Goal: Communication & Community: Answer question/provide support

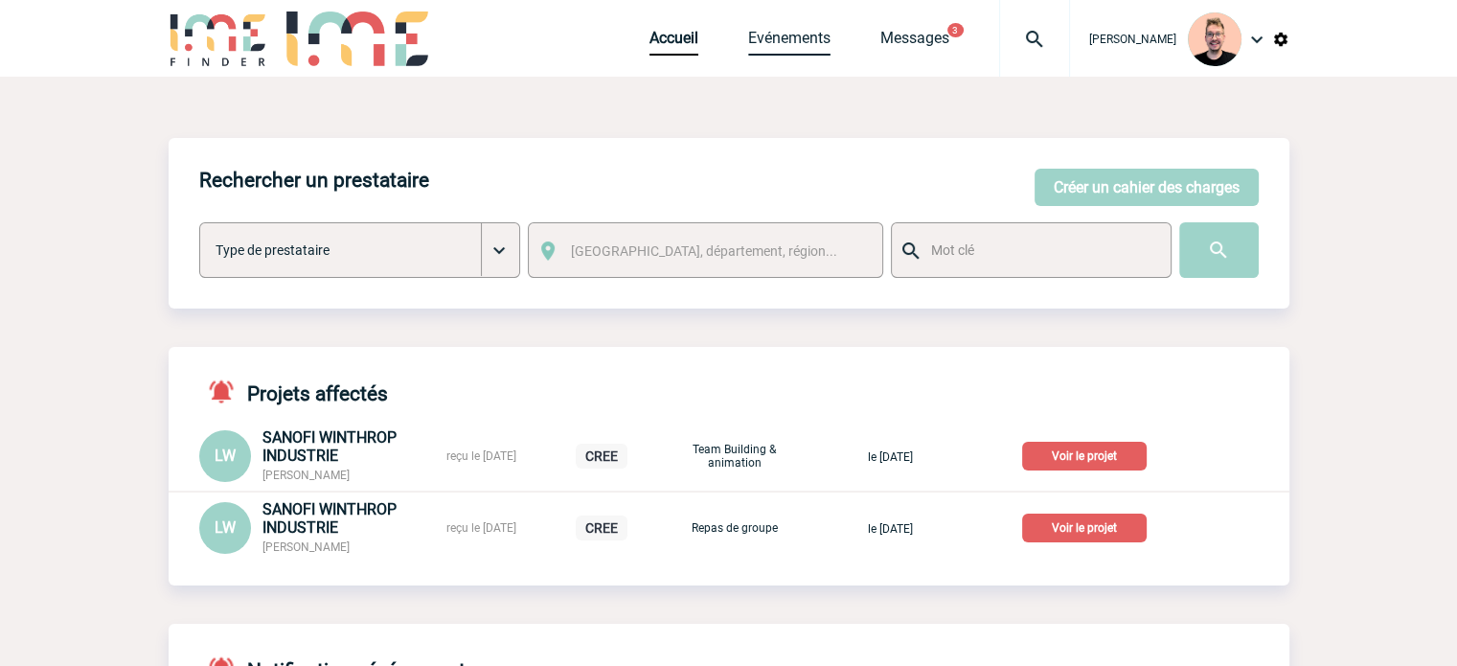
click at [774, 45] on link "Evénements" at bounding box center [789, 42] width 82 height 27
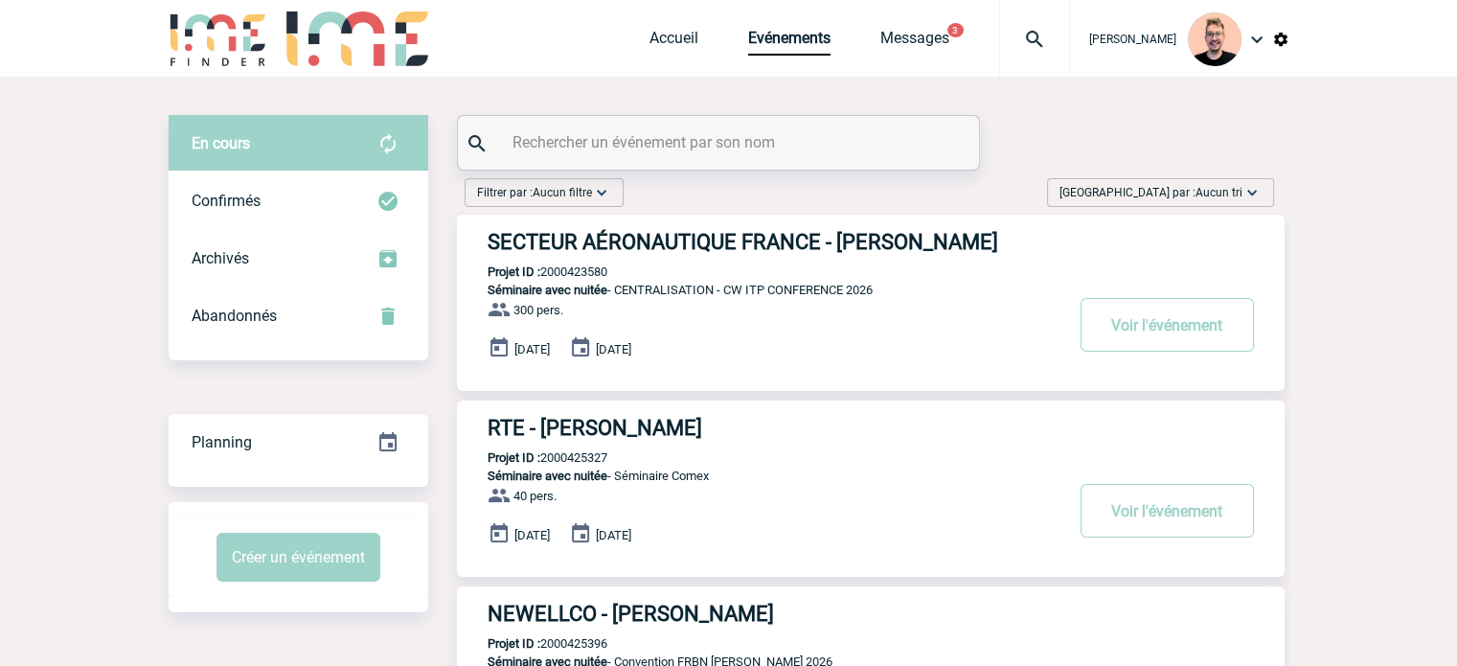
click at [1207, 185] on span "Trier par : Aucun tri" at bounding box center [1150, 192] width 183 height 19
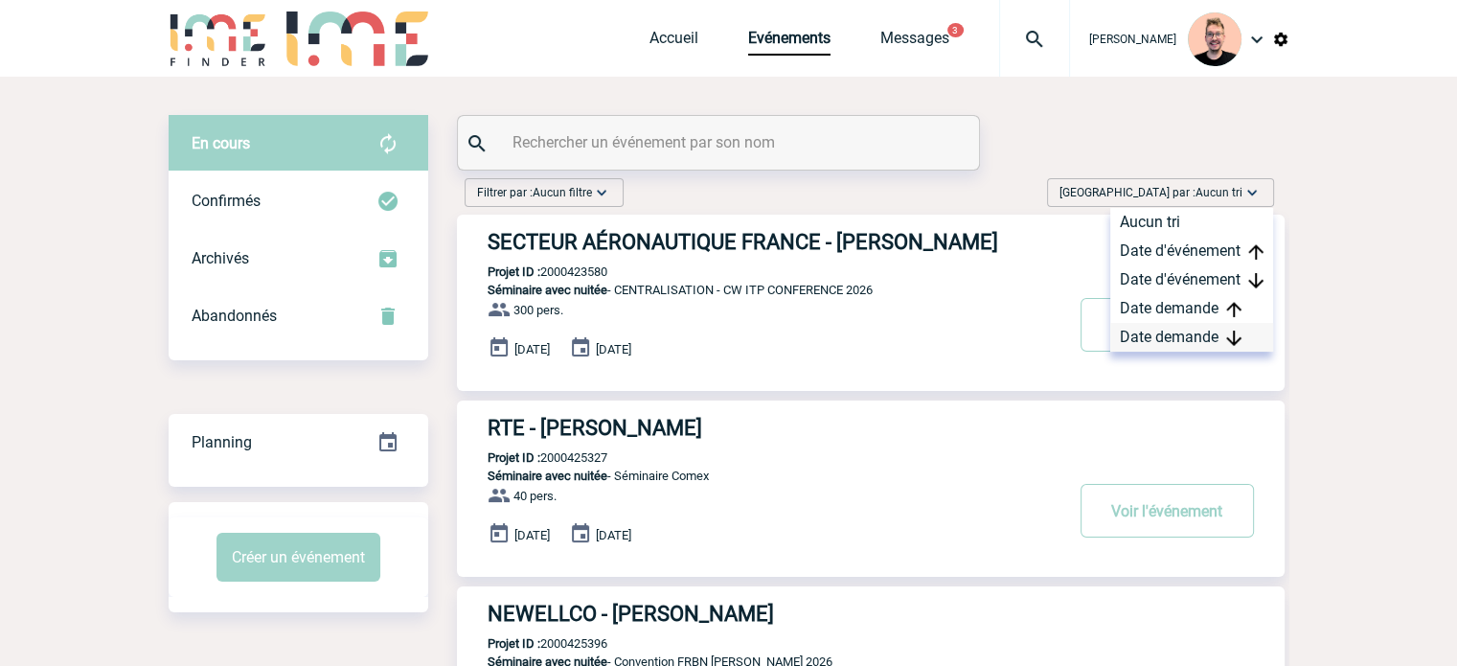
click at [1194, 338] on div "Date demande" at bounding box center [1191, 337] width 163 height 29
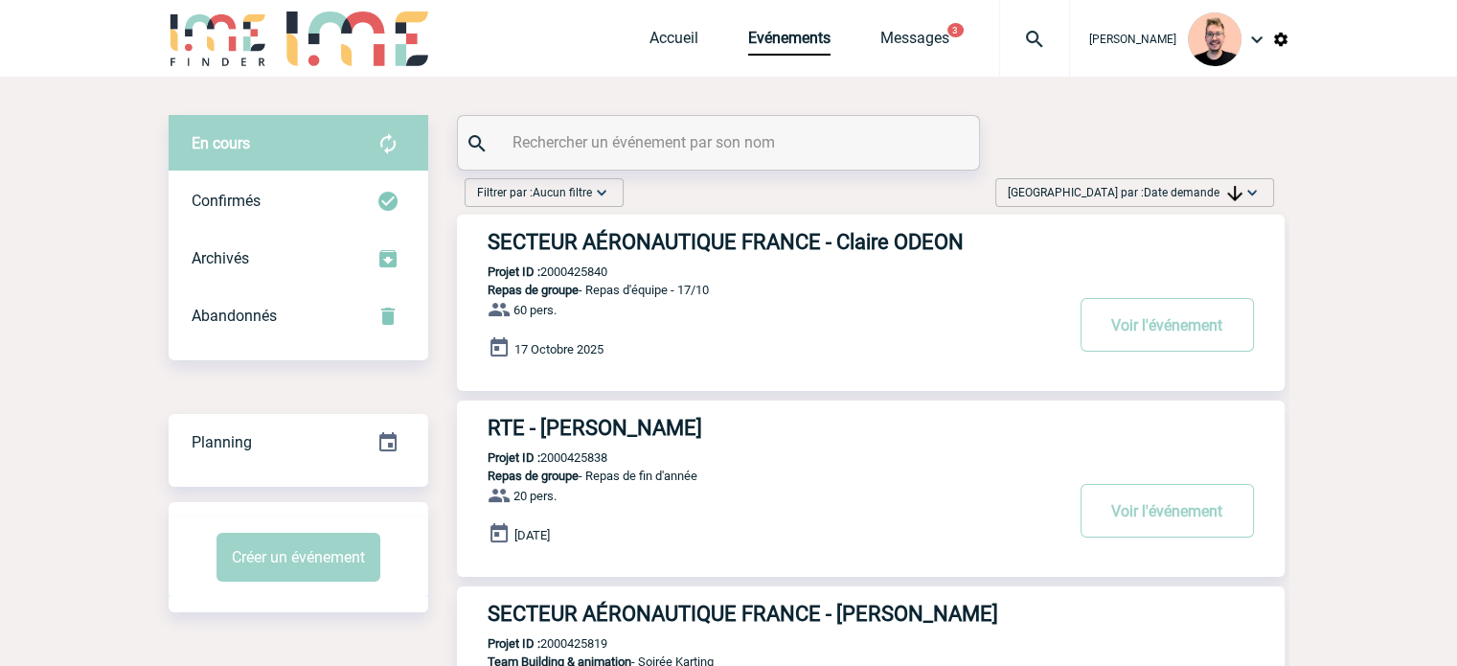
click at [626, 426] on h3 "RTE - Marisa RICHARD" at bounding box center [775, 428] width 575 height 24
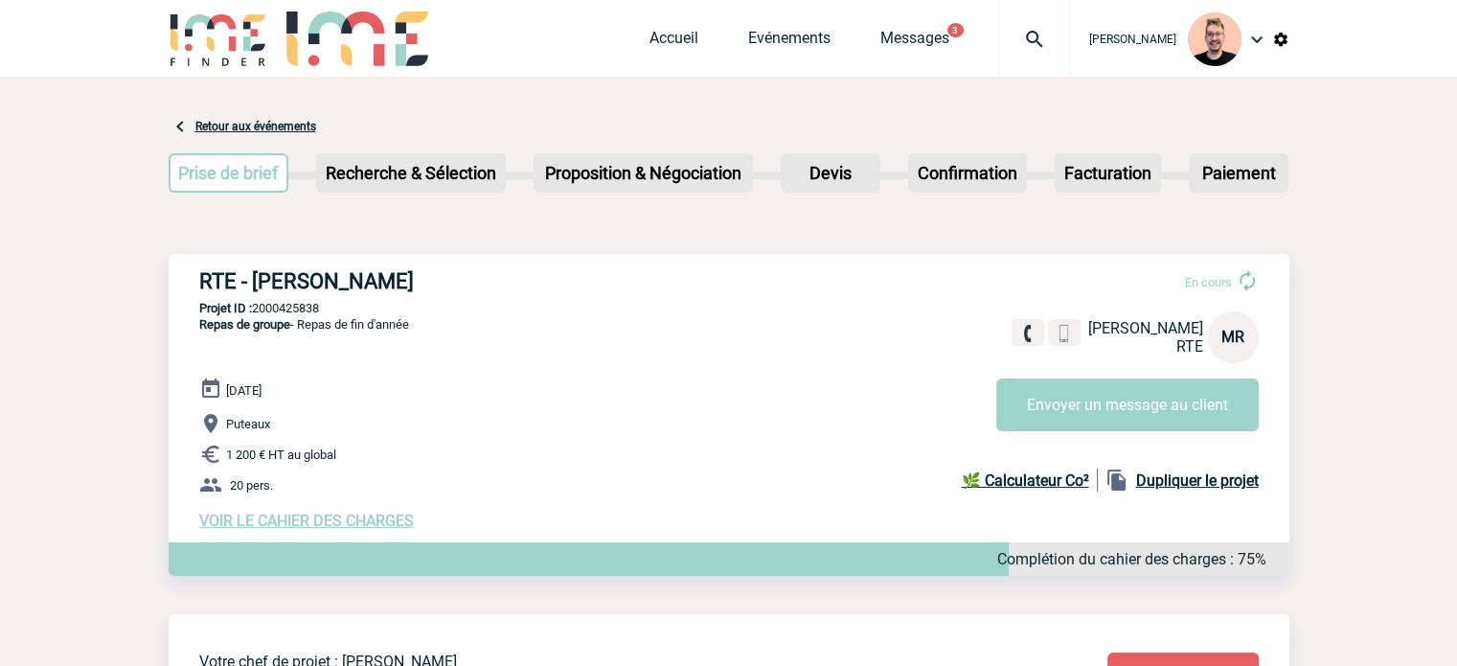
drag, startPoint x: 421, startPoint y: 284, endPoint x: 198, endPoint y: 288, distance: 223.2
click at [199, 288] on h3 "RTE - [PERSON_NAME]" at bounding box center [486, 281] width 575 height 24
copy h3 "RTE - [PERSON_NAME]"
click at [299, 306] on p "Projet ID : 2000425838" at bounding box center [729, 308] width 1121 height 14
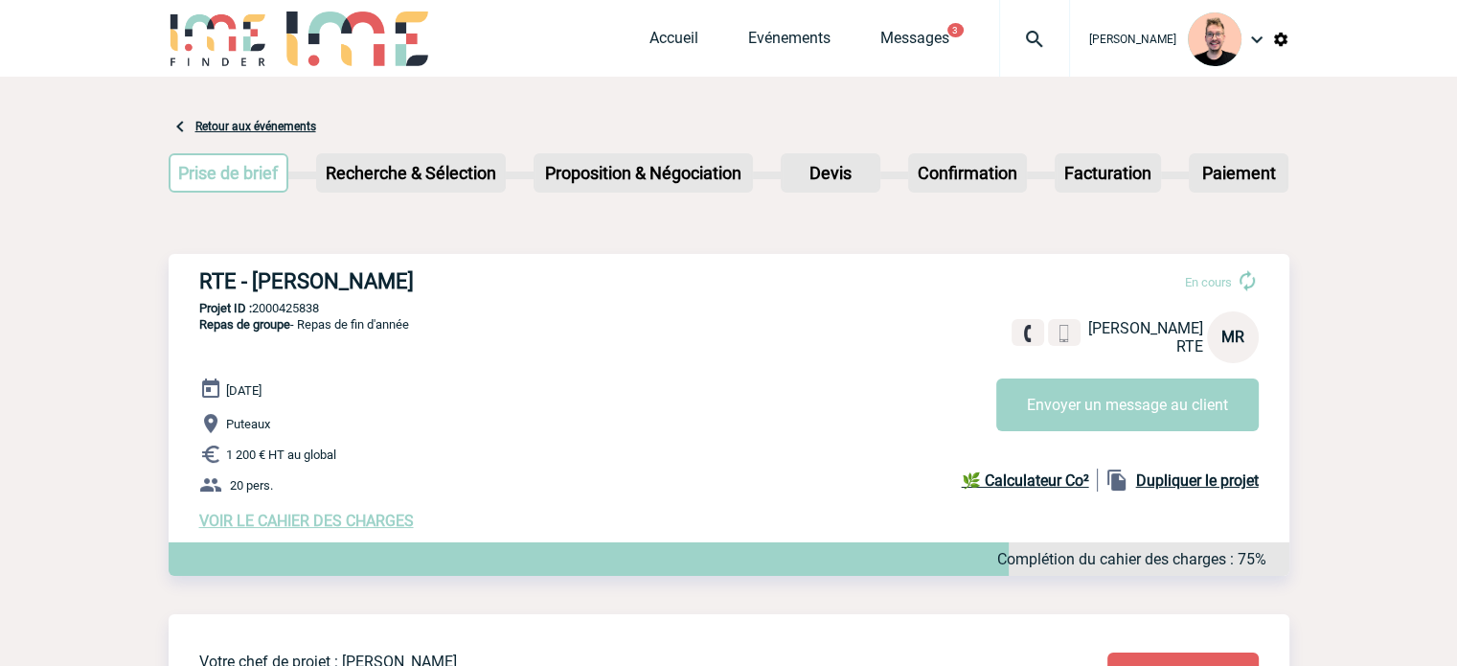
copy p "2000425838"
click at [393, 339] on p "Repas de groupe - Repas de fin d'année" at bounding box center [289, 346] width 240 height 61
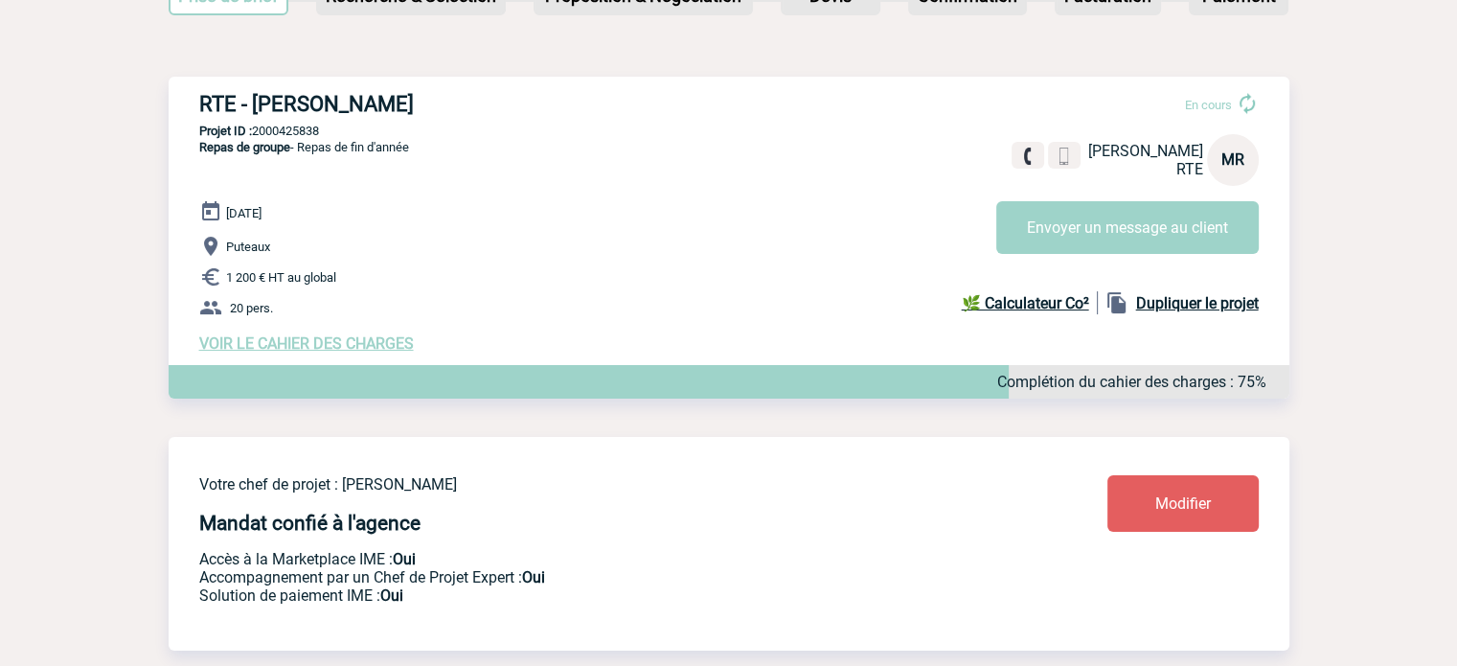
scroll to position [479, 0]
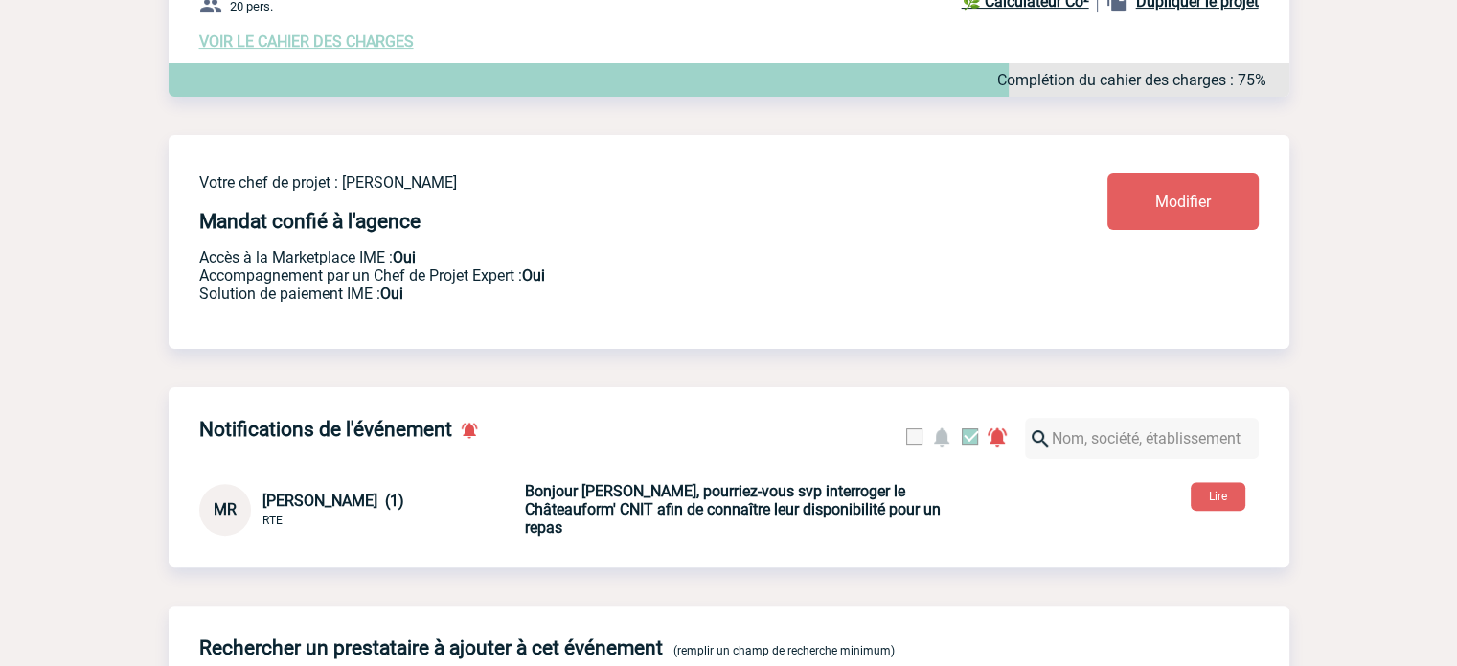
click at [1222, 488] on div "MR Marisa RICHARD (1) RTE Bonjour Stefan, pourriez-vous svp interroger le Châte…" at bounding box center [729, 500] width 1121 height 73
click at [1229, 497] on button "Lire" at bounding box center [1218, 496] width 55 height 29
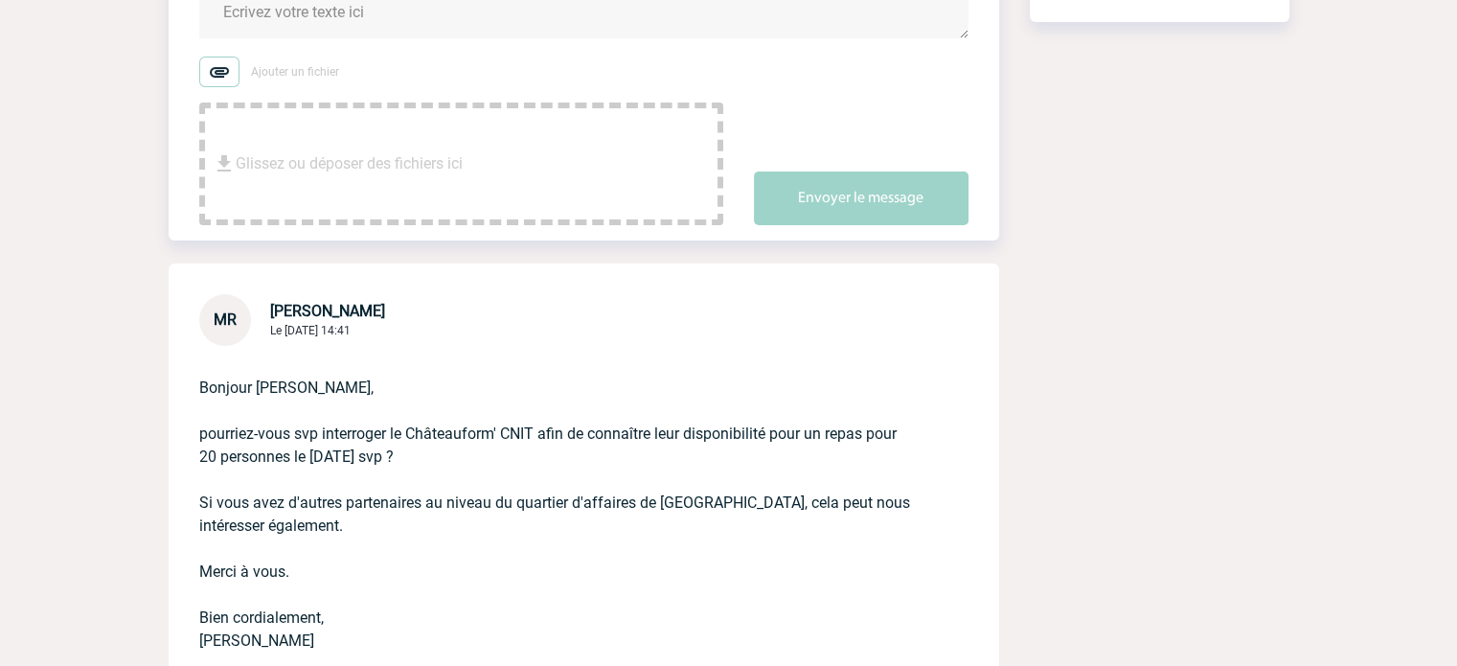
scroll to position [479, 0]
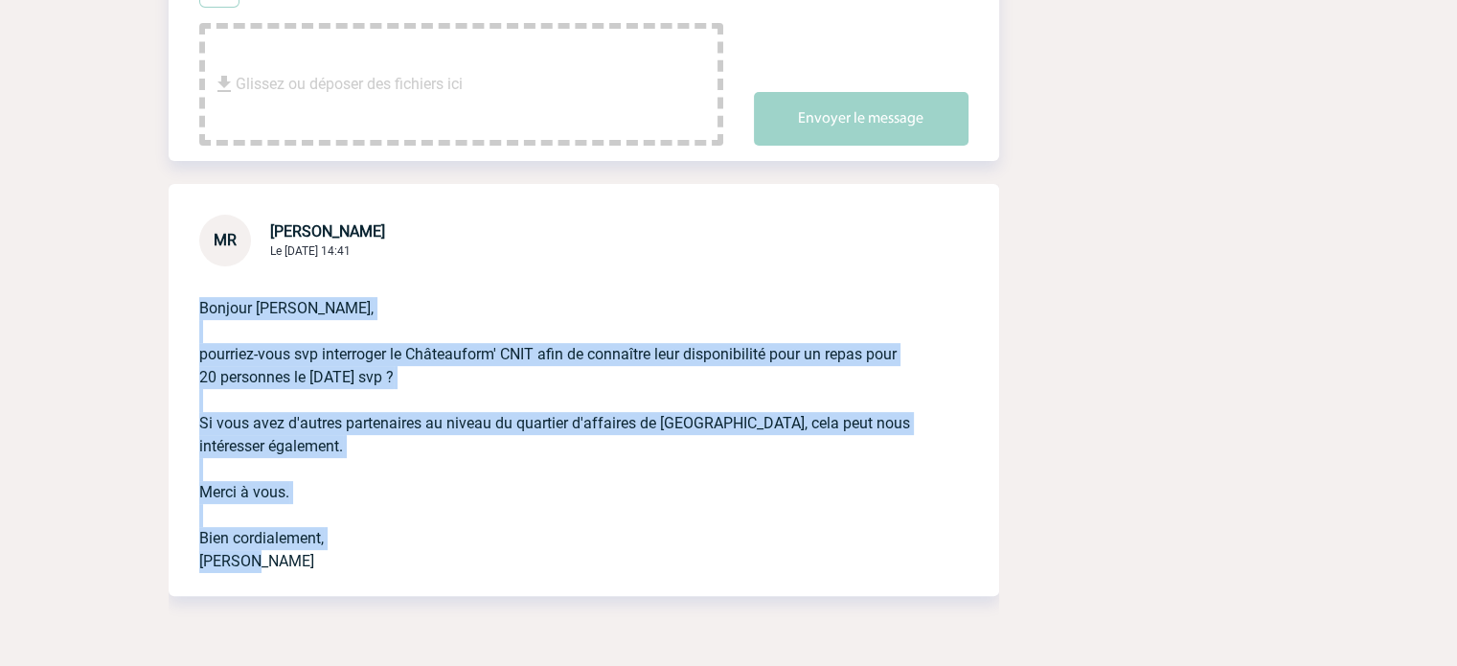
drag, startPoint x: 199, startPoint y: 302, endPoint x: 379, endPoint y: 565, distance: 319.1
click at [379, 565] on p "Bonjour Stefan, pourriez-vous svp interroger le Châteauform' CNIT afin de conna…" at bounding box center [557, 419] width 716 height 307
copy p "Bonjour Stefan, pourriez-vous svp interroger le Châteauform' CNIT afin de conna…"
click at [415, 369] on p "Bonjour Stefan, pourriez-vous svp interroger le Châteauform' CNIT afin de conna…" at bounding box center [557, 419] width 716 height 307
click at [410, 402] on p "Bonjour Stefan, pourriez-vous svp interroger le Châteauform' CNIT afin de conna…" at bounding box center [557, 419] width 716 height 307
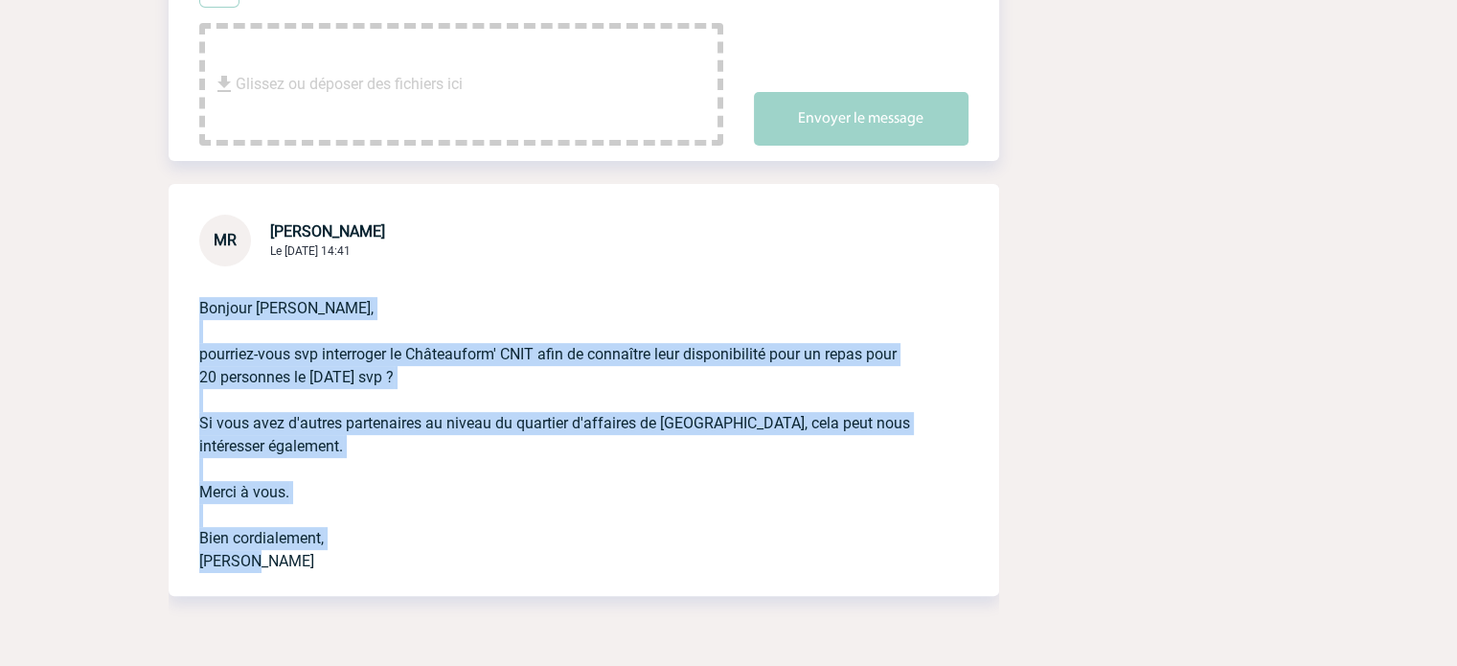
click at [421, 413] on p "Bonjour Stefan, pourriez-vous svp interroger le Châteauform' CNIT afin de conna…" at bounding box center [557, 419] width 716 height 307
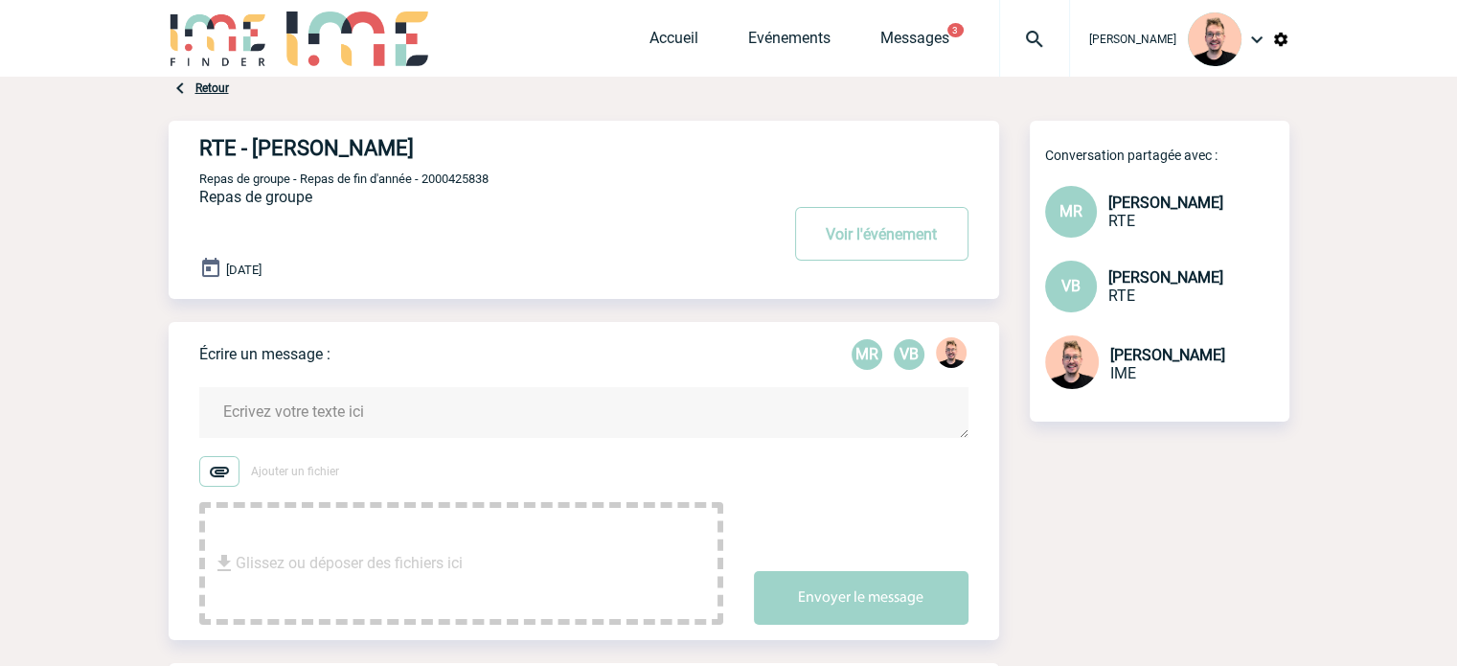
scroll to position [0, 0]
click at [910, 221] on button "Voir l'événement" at bounding box center [881, 234] width 173 height 54
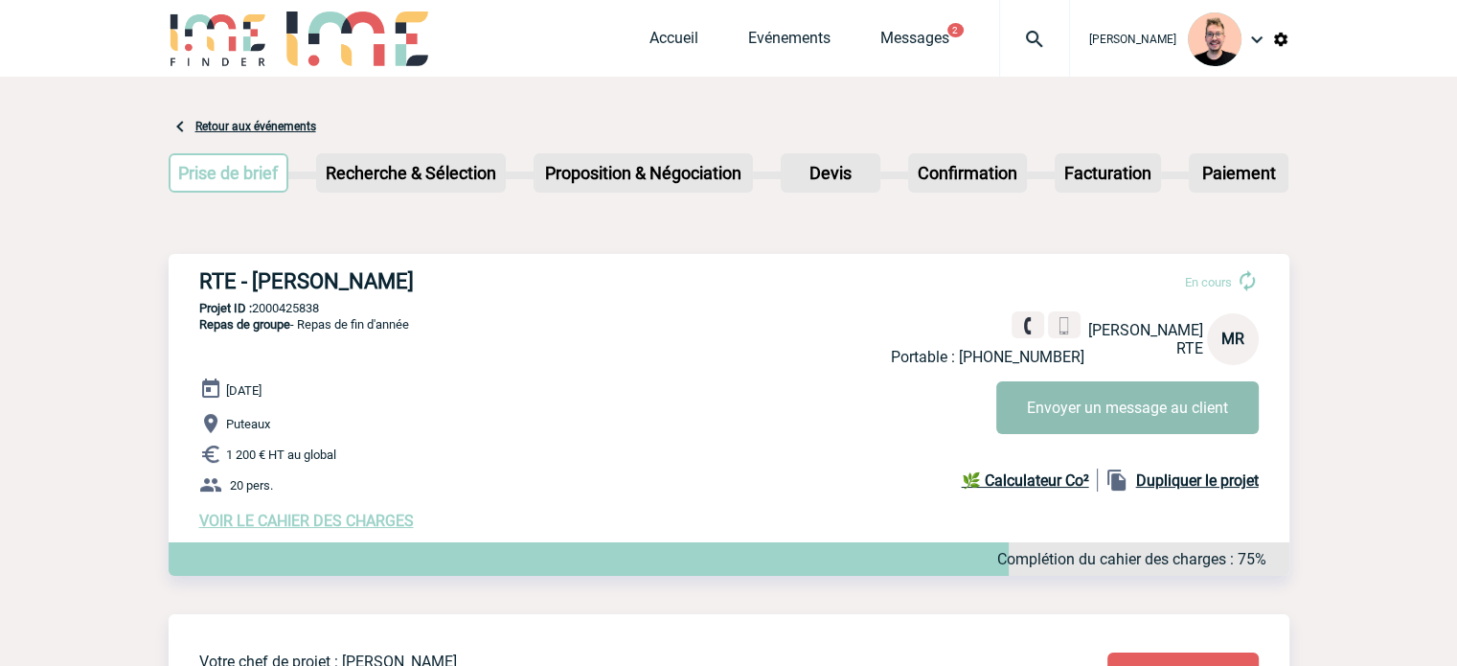
click at [1029, 424] on button "Envoyer un message au client" at bounding box center [1127, 407] width 262 height 53
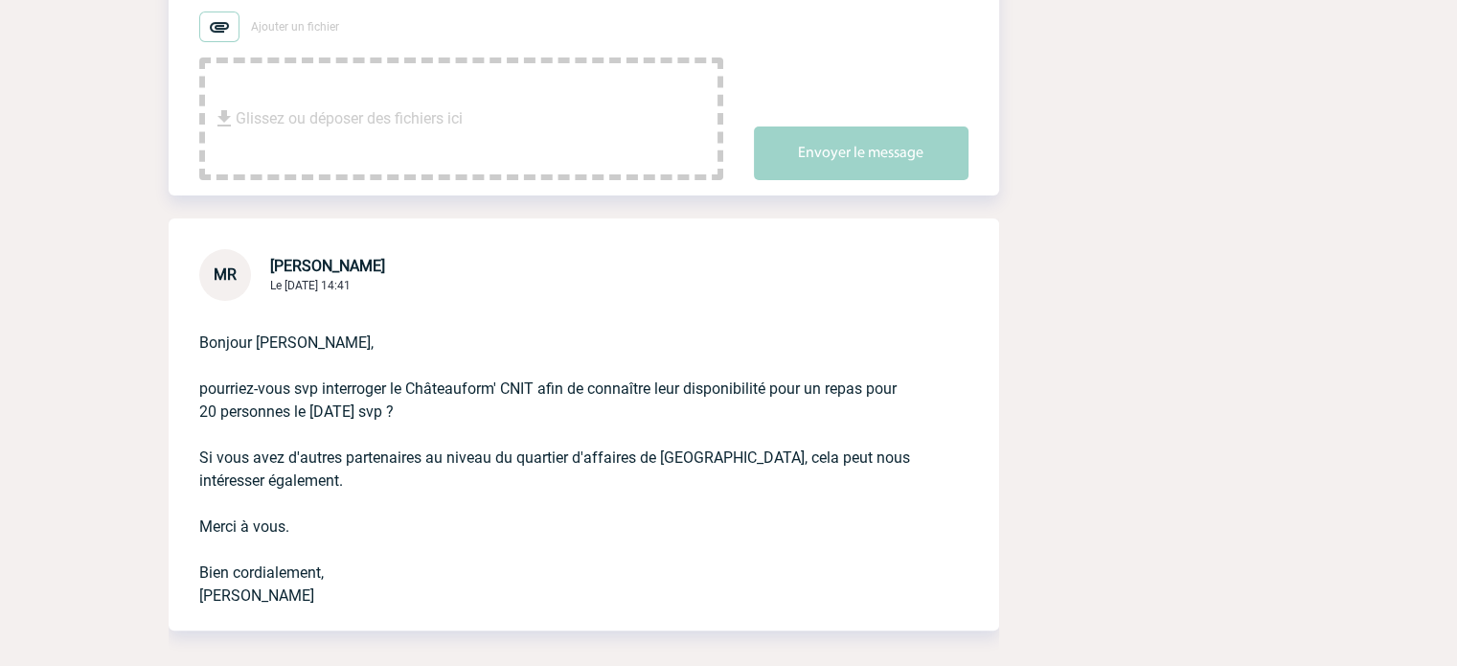
scroll to position [479, 0]
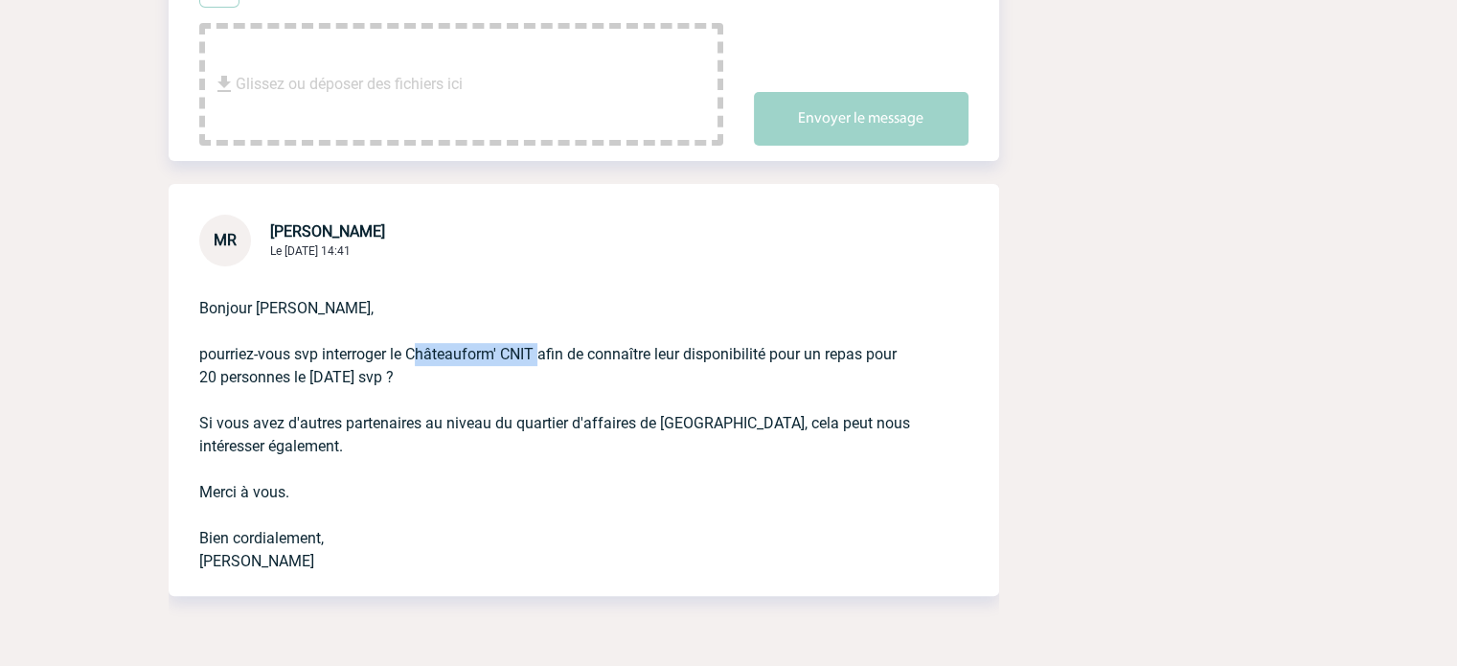
drag, startPoint x: 408, startPoint y: 353, endPoint x: 536, endPoint y: 356, distance: 128.4
click at [536, 356] on p "Bonjour [PERSON_NAME], pourriez-vous svp interroger le Châteauform' CNIT afin d…" at bounding box center [557, 419] width 716 height 307
copy p "Châteauform' CNIT"
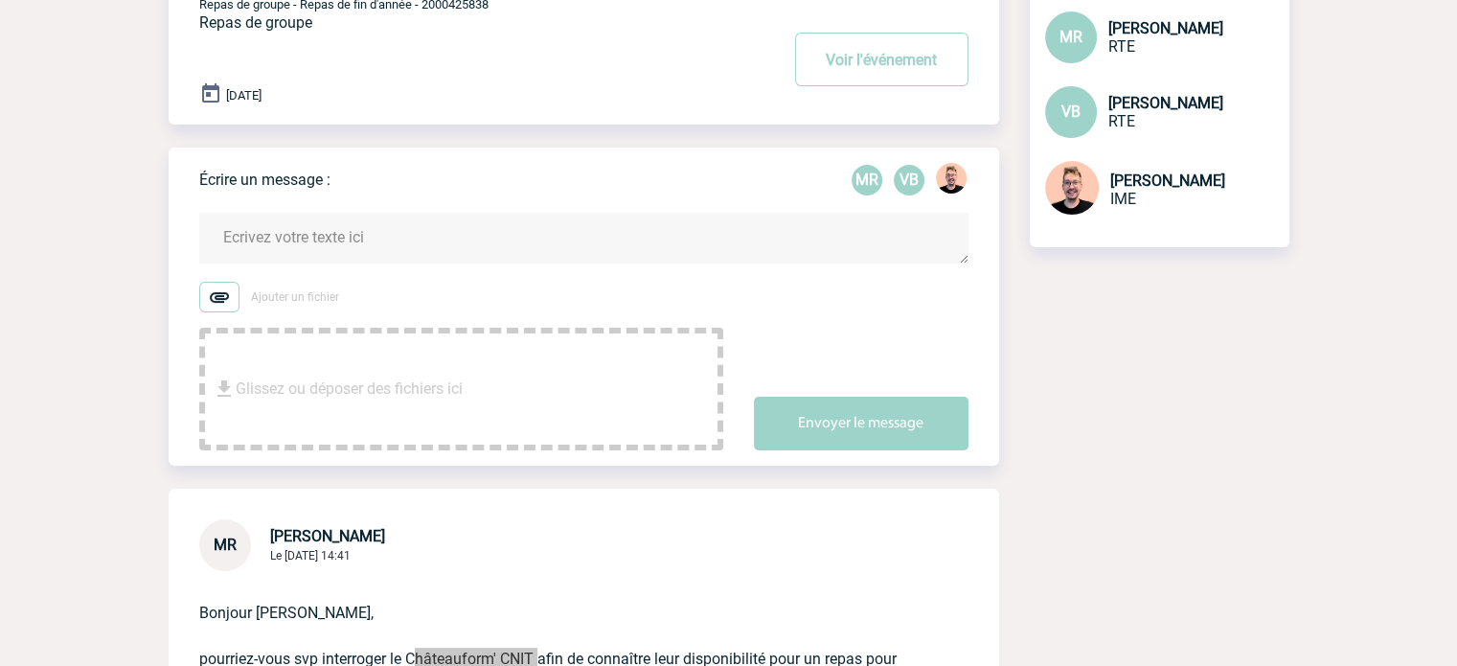
scroll to position [0, 0]
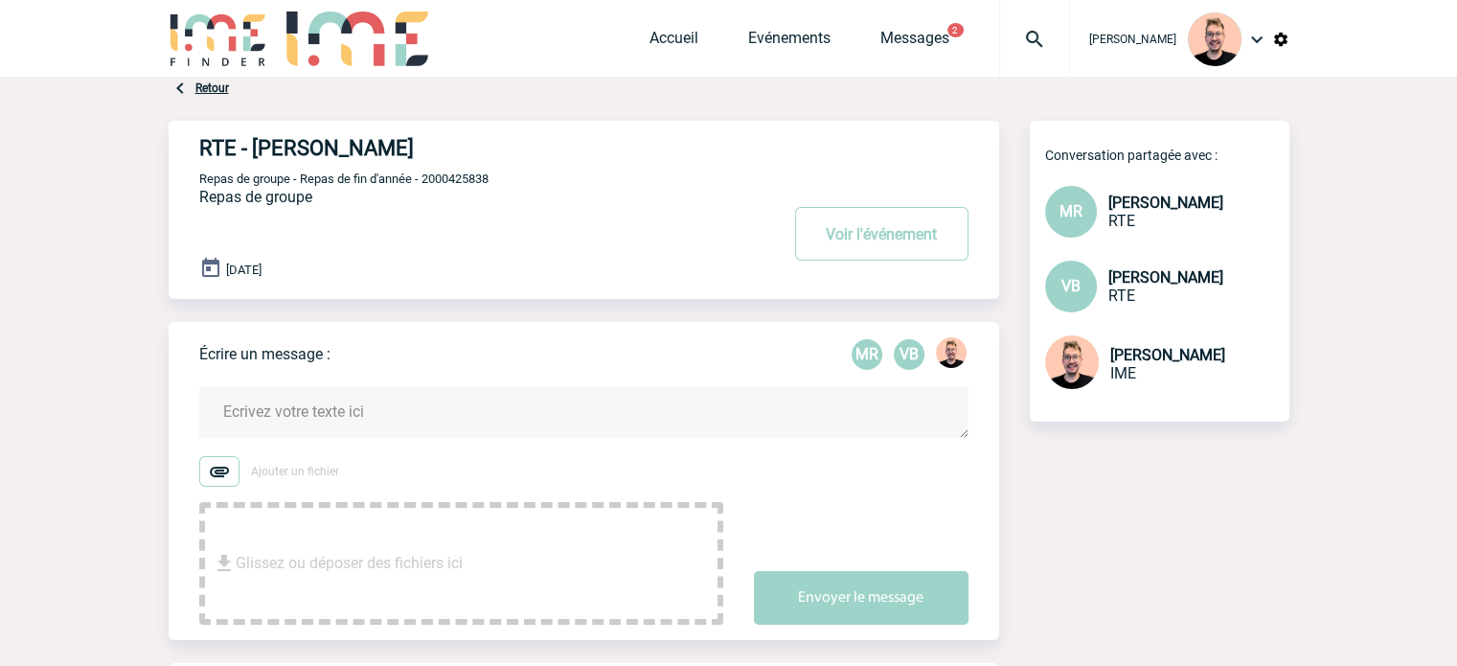
click at [467, 177] on span "Repas de groupe - Repas de fin d'année - 2000425838" at bounding box center [343, 178] width 289 height 14
copy span "2000425838"
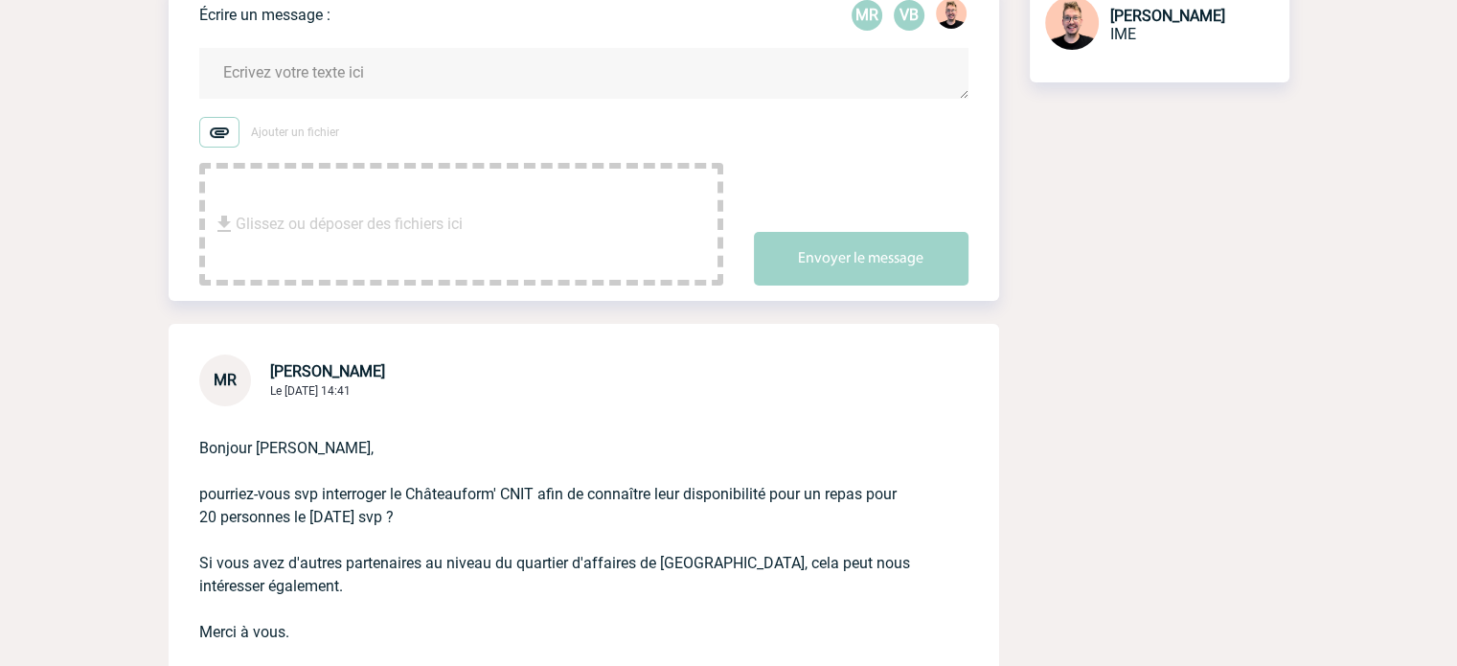
scroll to position [564, 0]
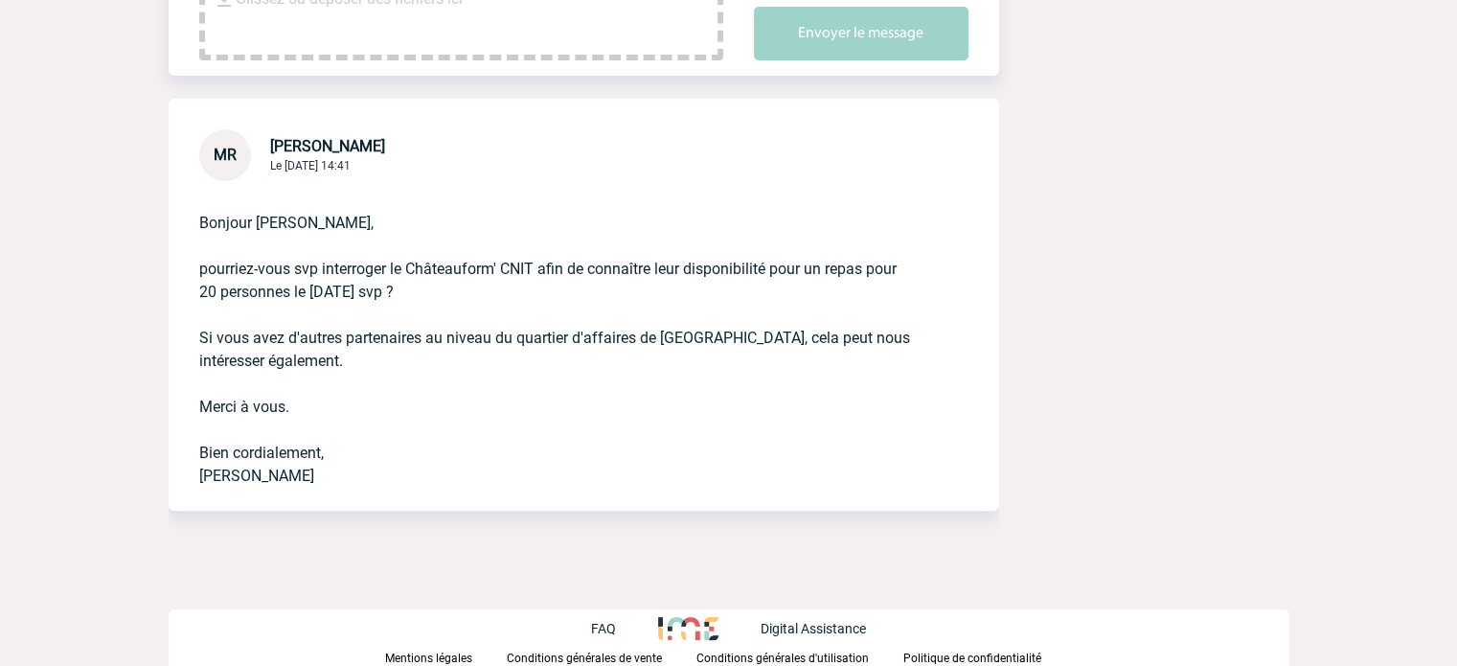
drag, startPoint x: 202, startPoint y: 292, endPoint x: 480, endPoint y: 294, distance: 277.8
click at [480, 294] on p "Bonjour [PERSON_NAME], pourriez-vous svp interroger le Châteauform' CNIT afin d…" at bounding box center [557, 334] width 716 height 307
copy p "20 personnes le [DATE]"
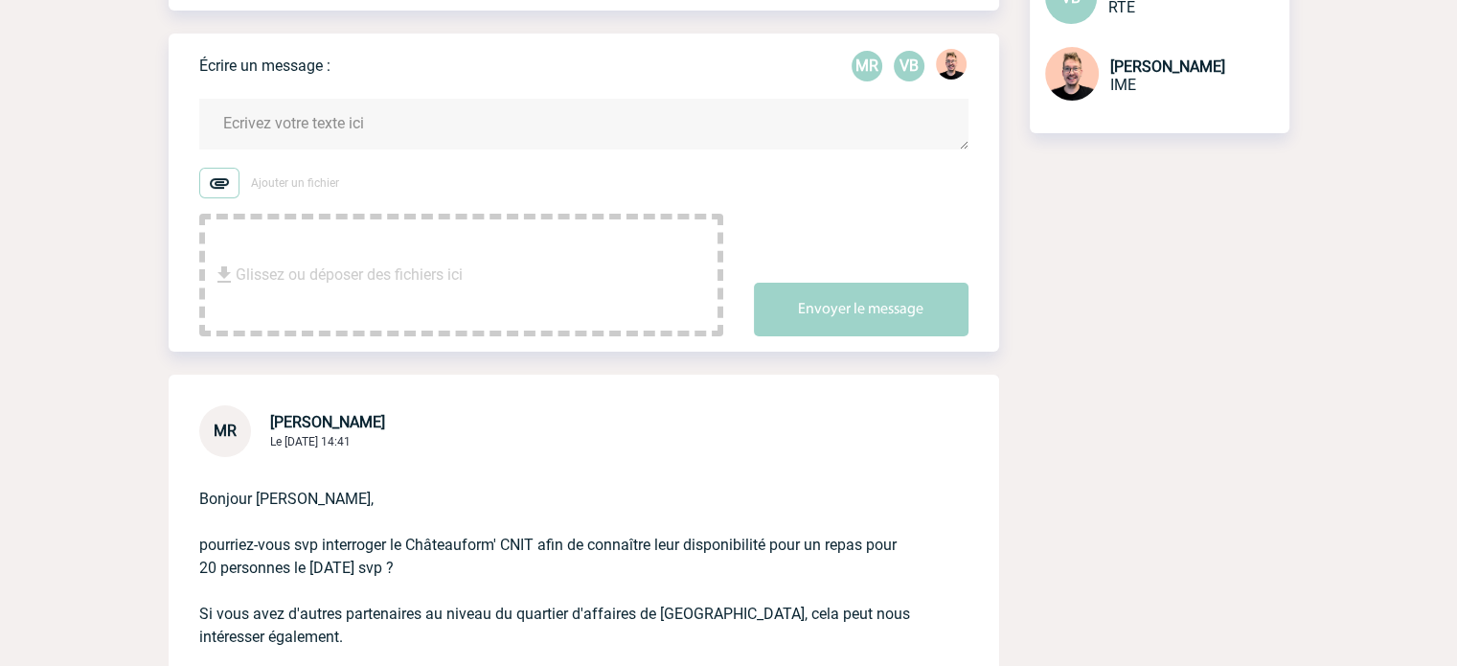
scroll to position [277, 0]
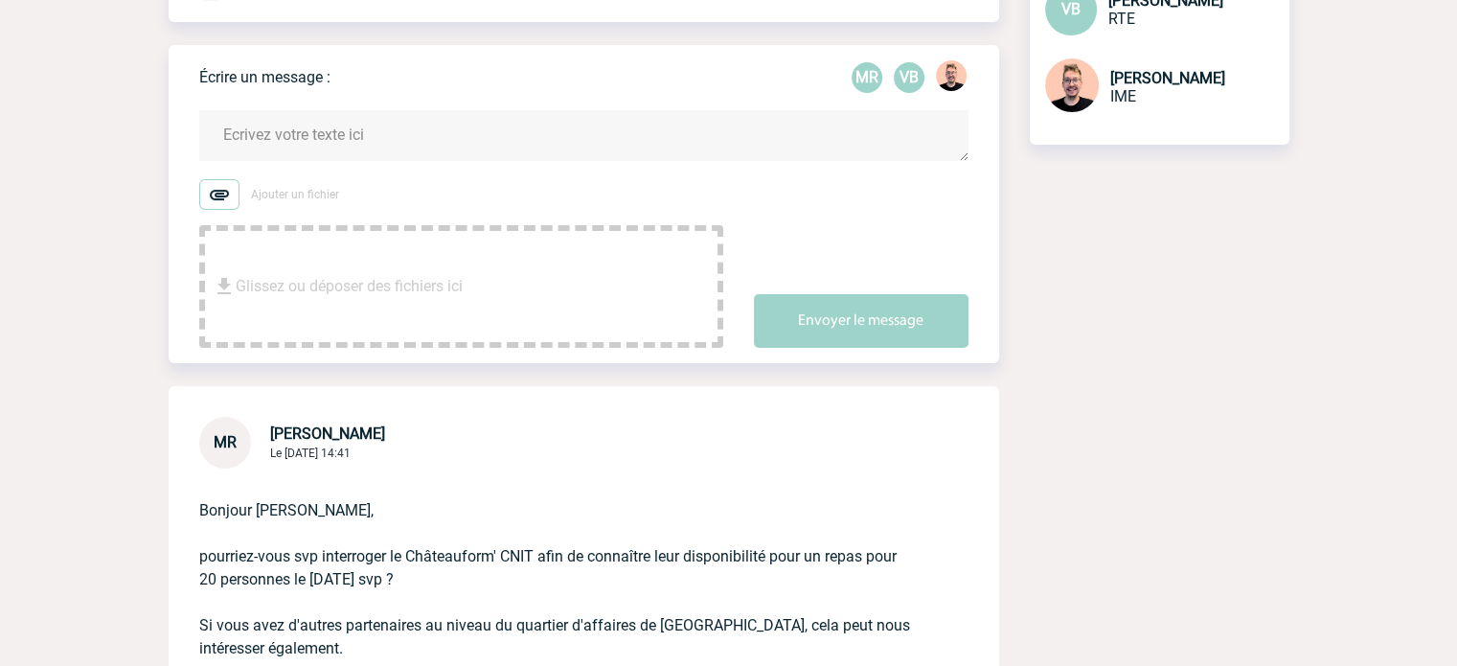
click at [332, 140] on textarea at bounding box center [583, 135] width 769 height 51
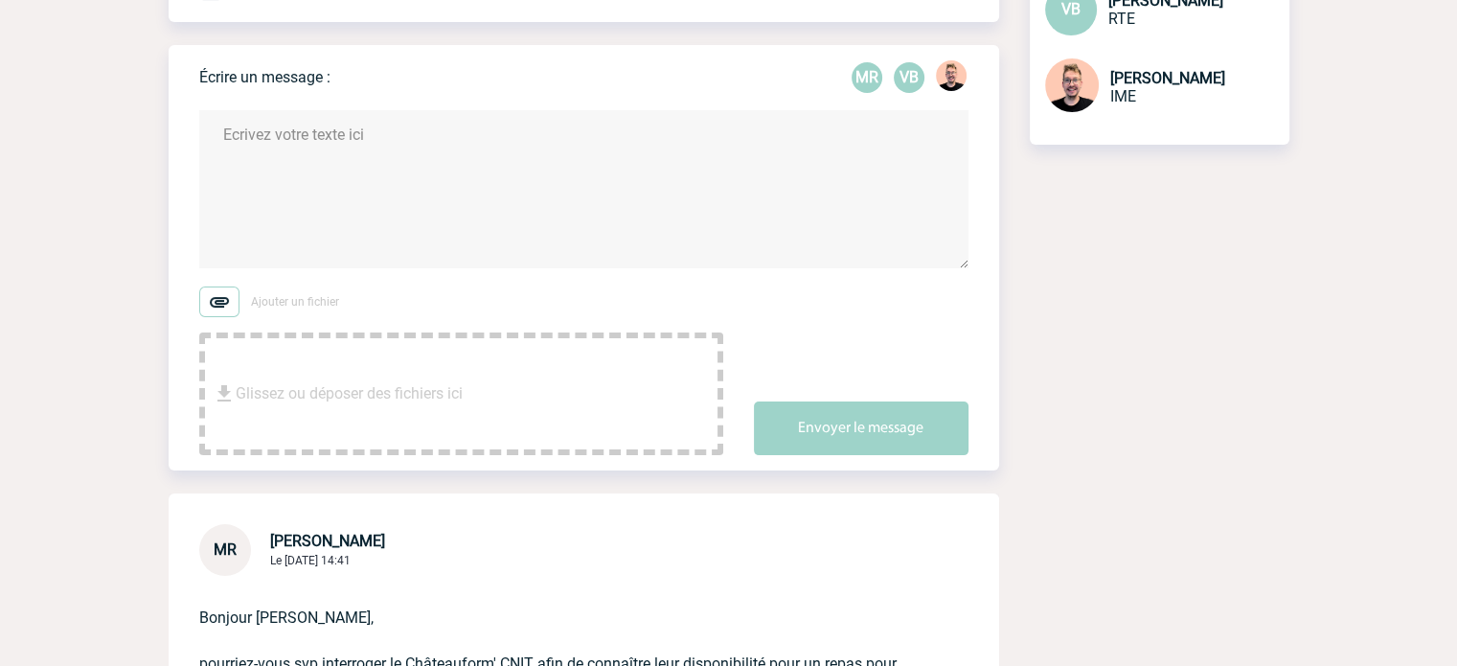
type textarea "b"
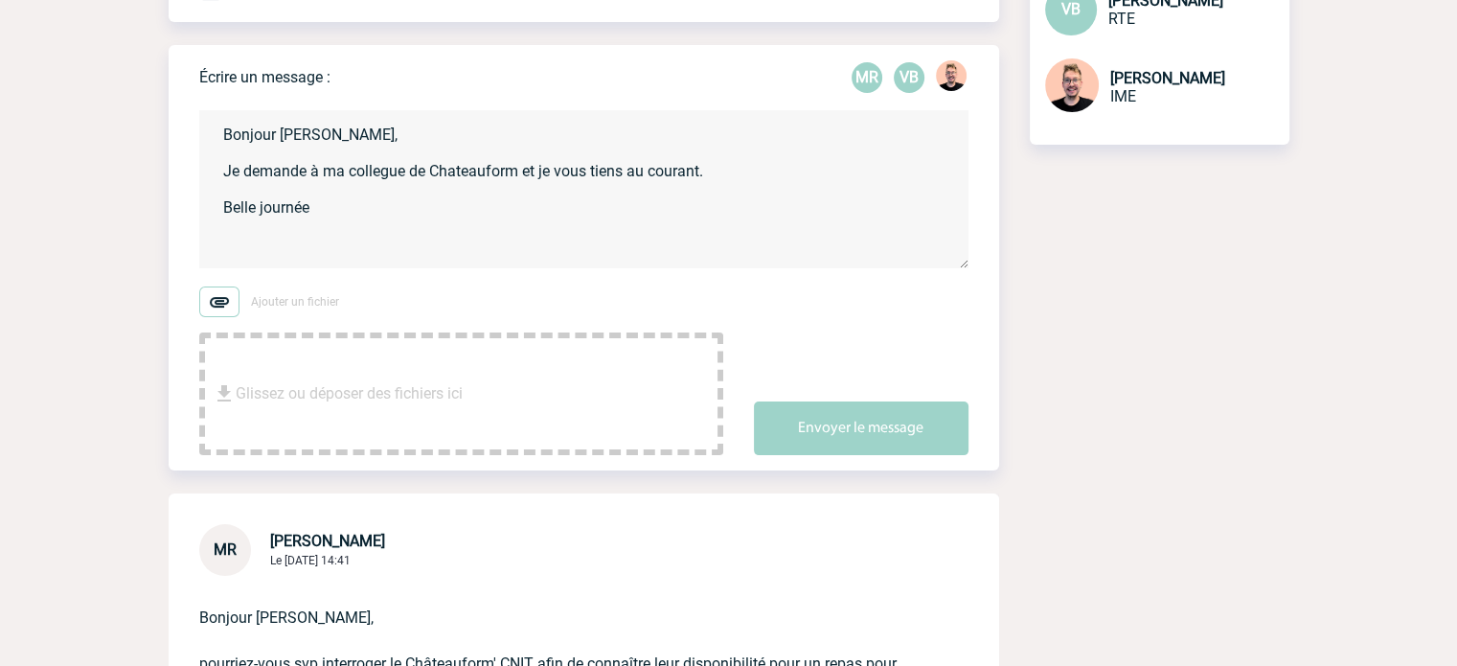
click at [358, 169] on textarea "Bonjour [PERSON_NAME], Je demande à ma collegue de Chateauform et je vous tiens…" at bounding box center [583, 189] width 769 height 158
drag, startPoint x: 479, startPoint y: 175, endPoint x: 524, endPoint y: 166, distance: 46.0
click at [524, 167] on textarea "Bonjour [PERSON_NAME], Je demande à ma collègue de Chateauform et je vous tiens…" at bounding box center [583, 189] width 769 height 158
type textarea "Bonjour [PERSON_NAME], Je demande à ma collègue de Chateauform' et je vous tien…"
click at [837, 424] on button "Envoyer le message" at bounding box center [861, 428] width 215 height 54
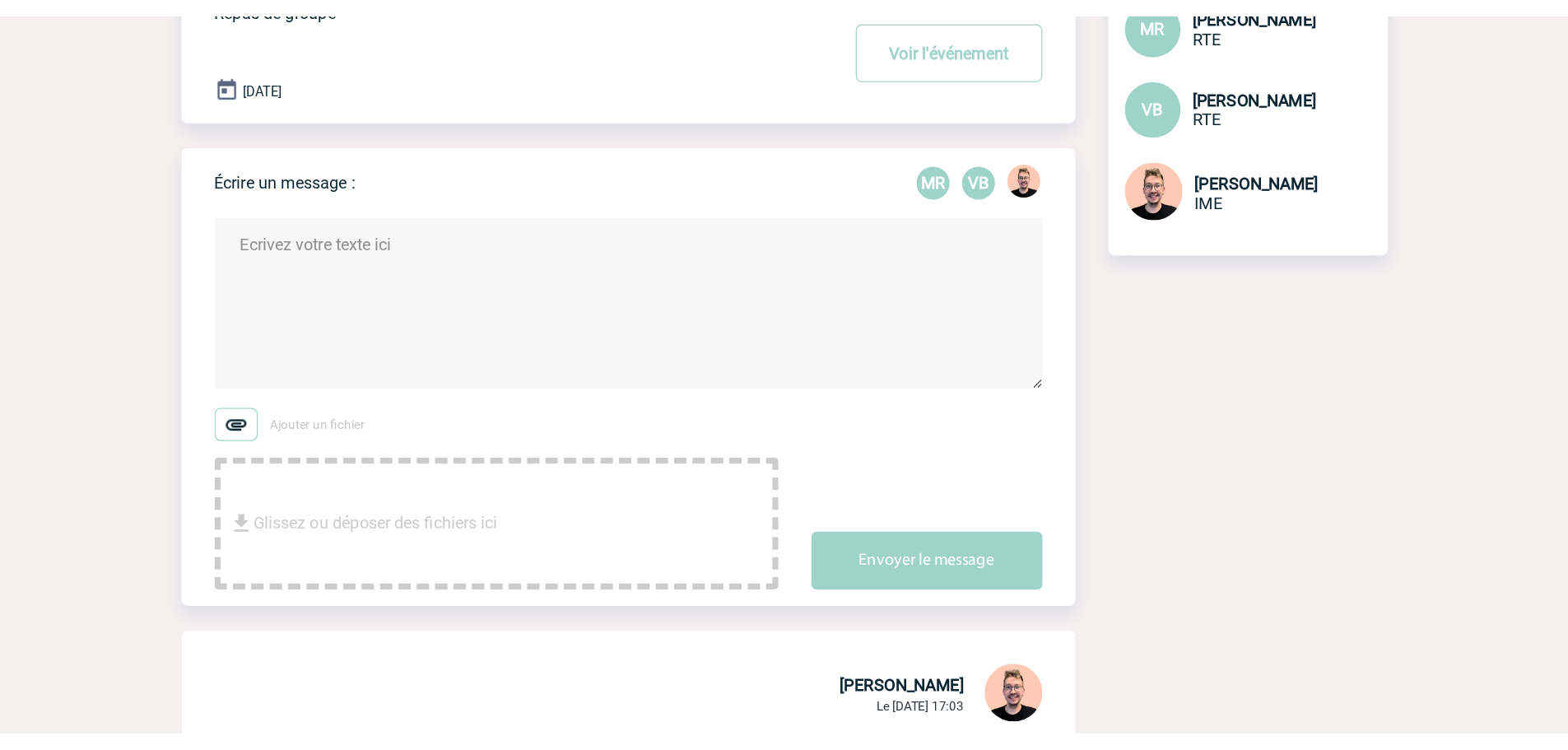
scroll to position [0, 0]
